Goal: Navigation & Orientation: Find specific page/section

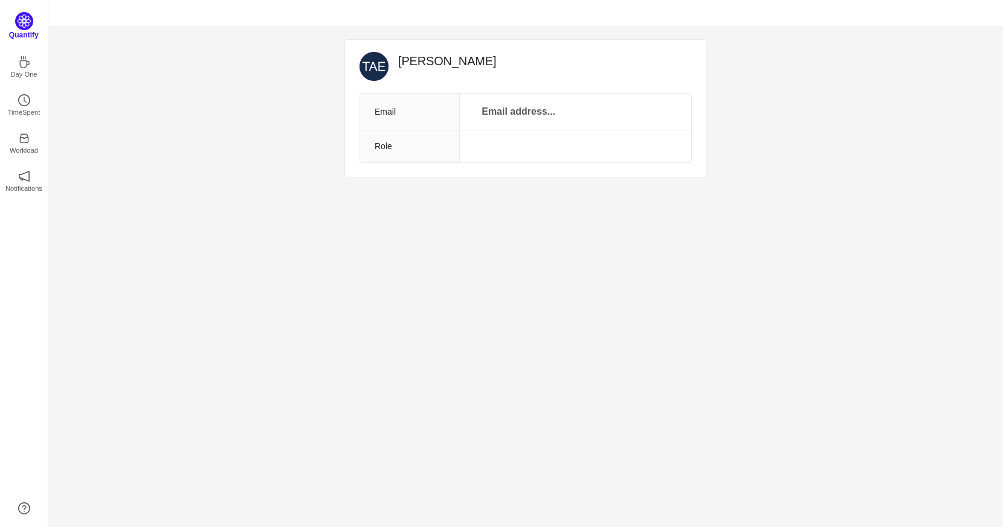
click at [17, 24] on img at bounding box center [24, 21] width 18 height 18
click at [24, 20] on img at bounding box center [24, 21] width 18 height 18
click at [25, 104] on p "TimeSpent" at bounding box center [24, 109] width 33 height 11
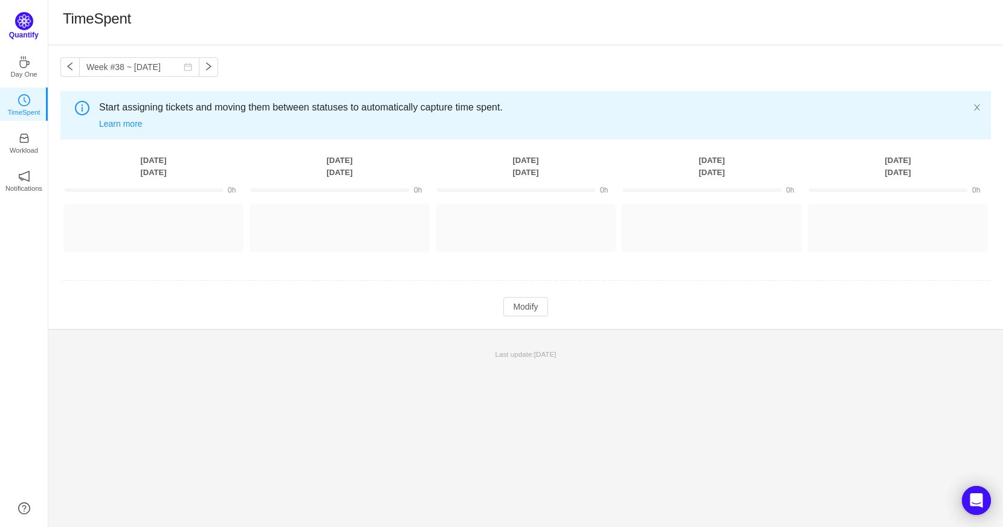
click at [27, 23] on img at bounding box center [24, 21] width 18 height 18
click at [29, 141] on icon "icon: inbox" at bounding box center [24, 135] width 12 height 12
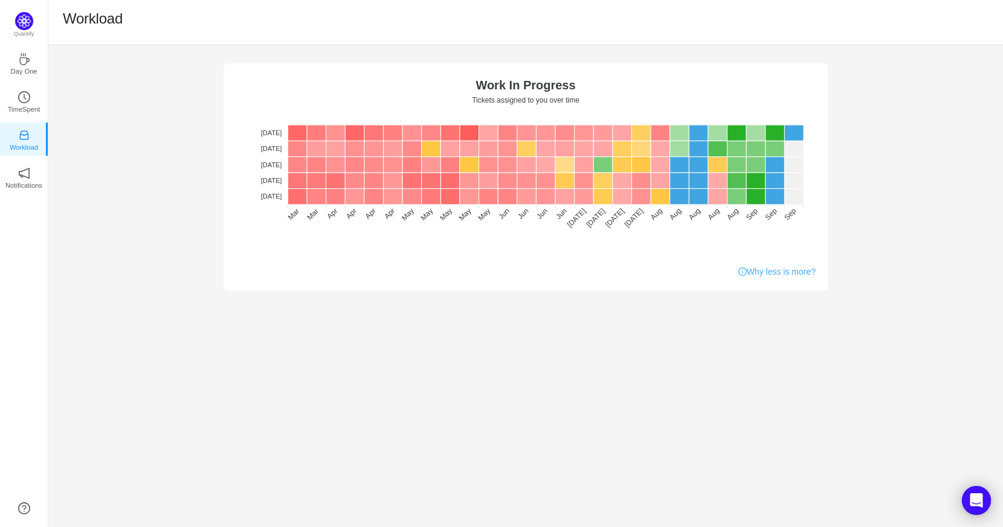
click at [797, 278] on link "Why less is more?" at bounding box center [776, 272] width 77 height 13
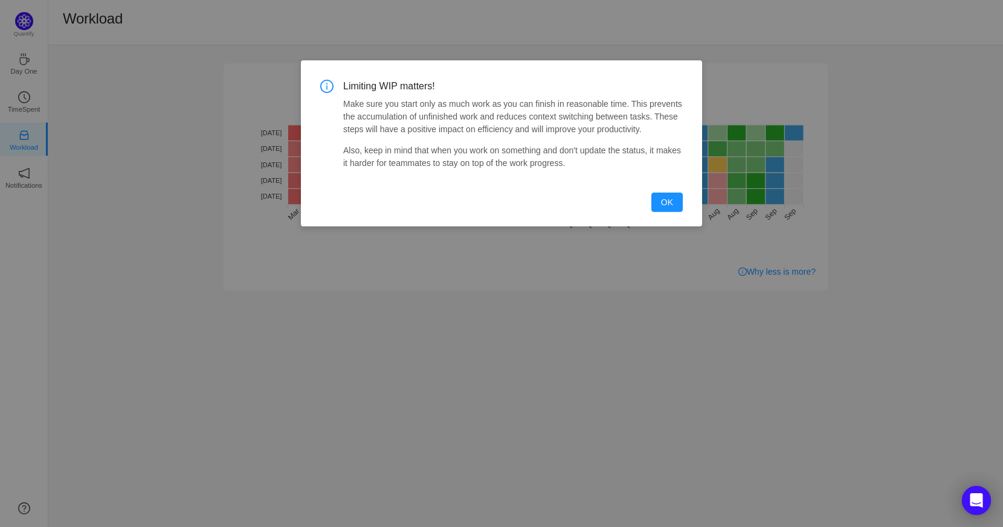
click at [657, 203] on button "OK" at bounding box center [666, 202] width 31 height 19
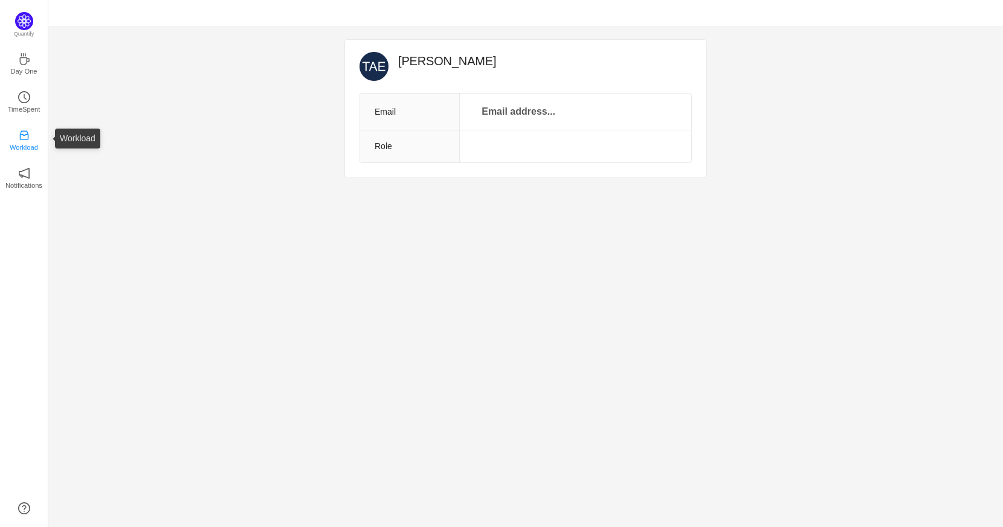
click at [37, 144] on p "Workload" at bounding box center [24, 147] width 28 height 11
